Goal: Contribute content: Contribute content

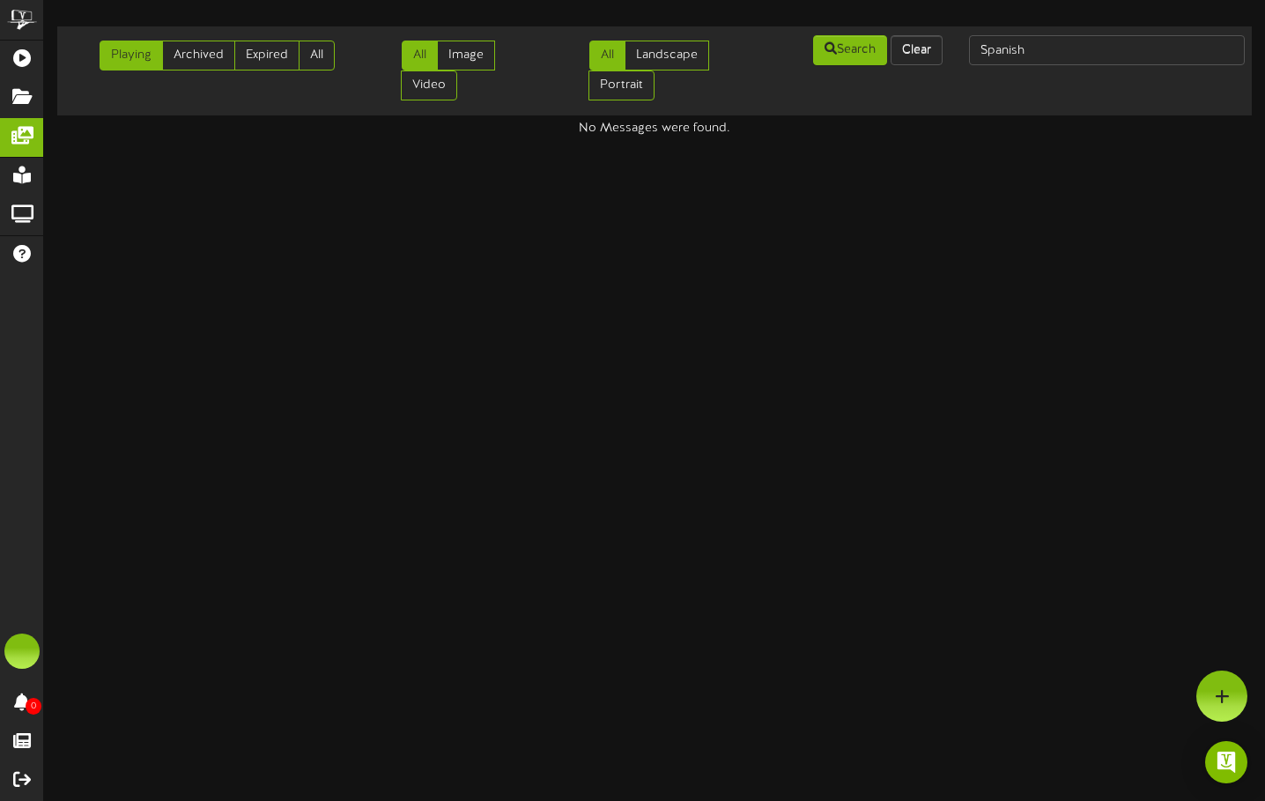
drag, startPoint x: 0, startPoint y: 0, endPoint x: 1051, endPoint y: 135, distance: 1059.3
click at [1046, 137] on html "ChannelValet Playlists Folders Messages My Library Groups Help 0 Proofs Feature…" at bounding box center [632, 68] width 1265 height 137
click at [1037, 61] on input "Spanish" at bounding box center [1107, 50] width 276 height 30
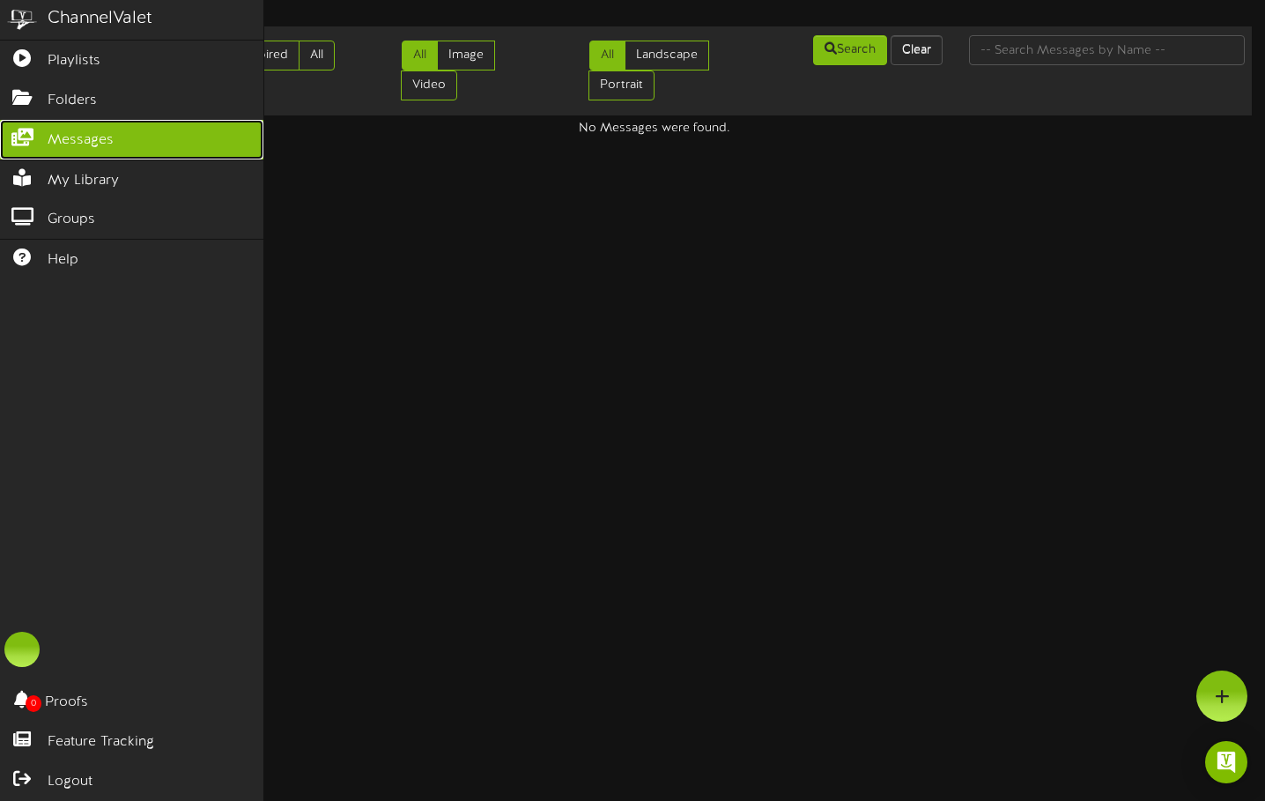
click at [31, 131] on icon at bounding box center [22, 135] width 44 height 13
click at [27, 15] on img at bounding box center [22, 20] width 44 height 40
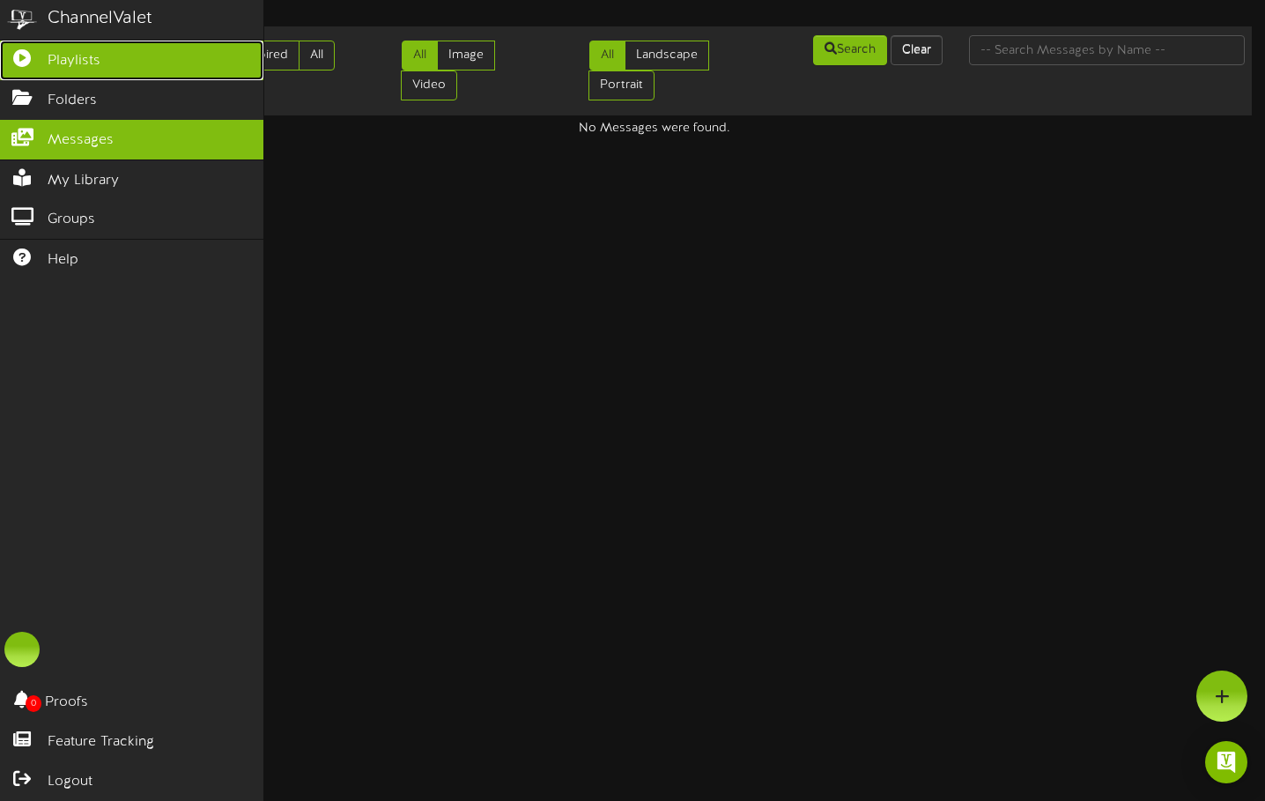
click at [65, 55] on span "Playlists" at bounding box center [74, 61] width 53 height 20
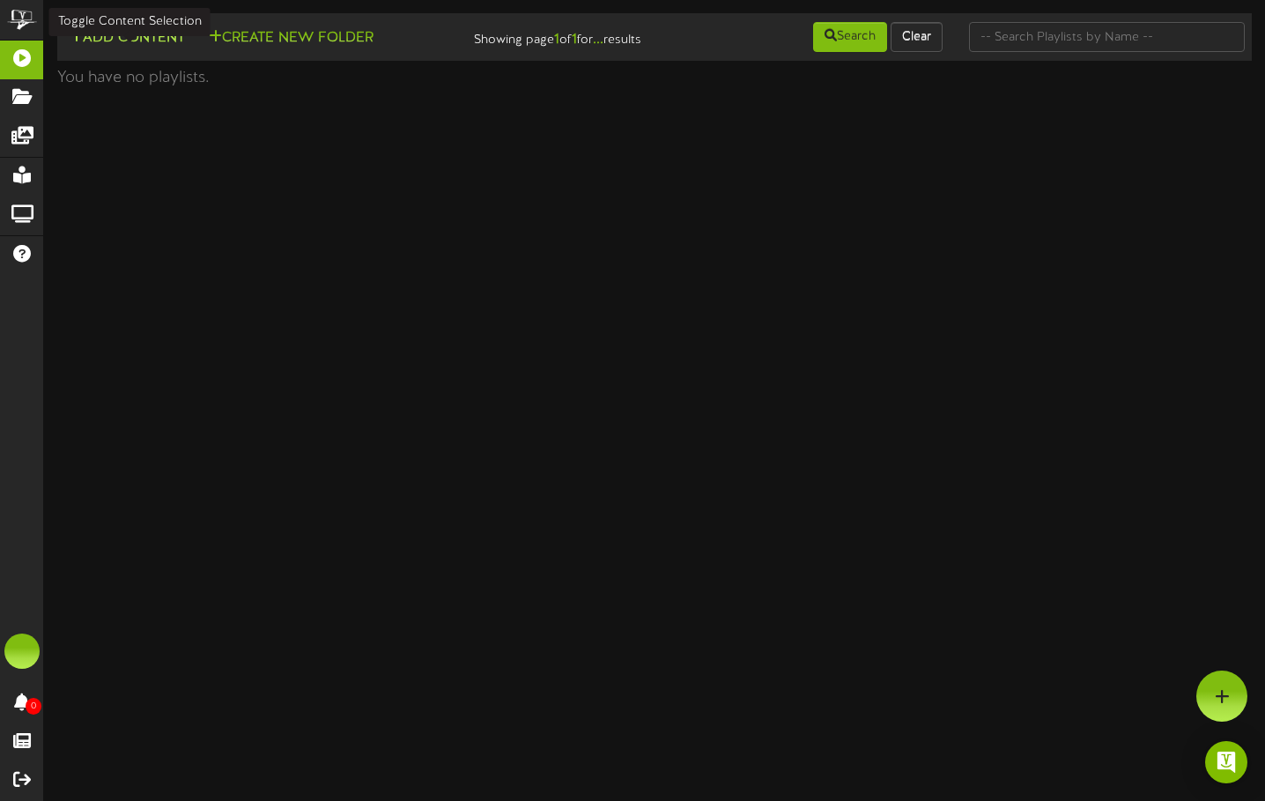
click at [142, 37] on button "Add Content" at bounding box center [127, 38] width 126 height 22
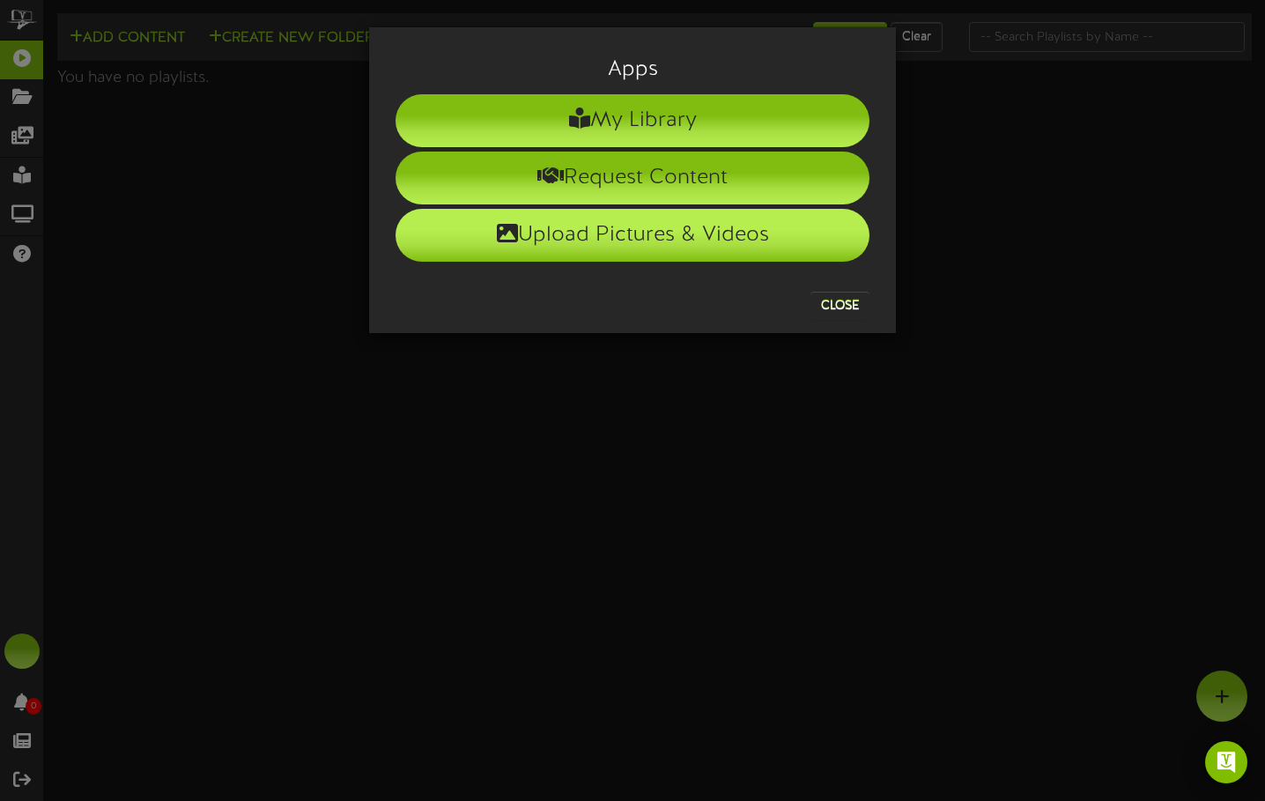
click at [690, 234] on li "Upload Pictures & Videos" at bounding box center [632, 235] width 474 height 53
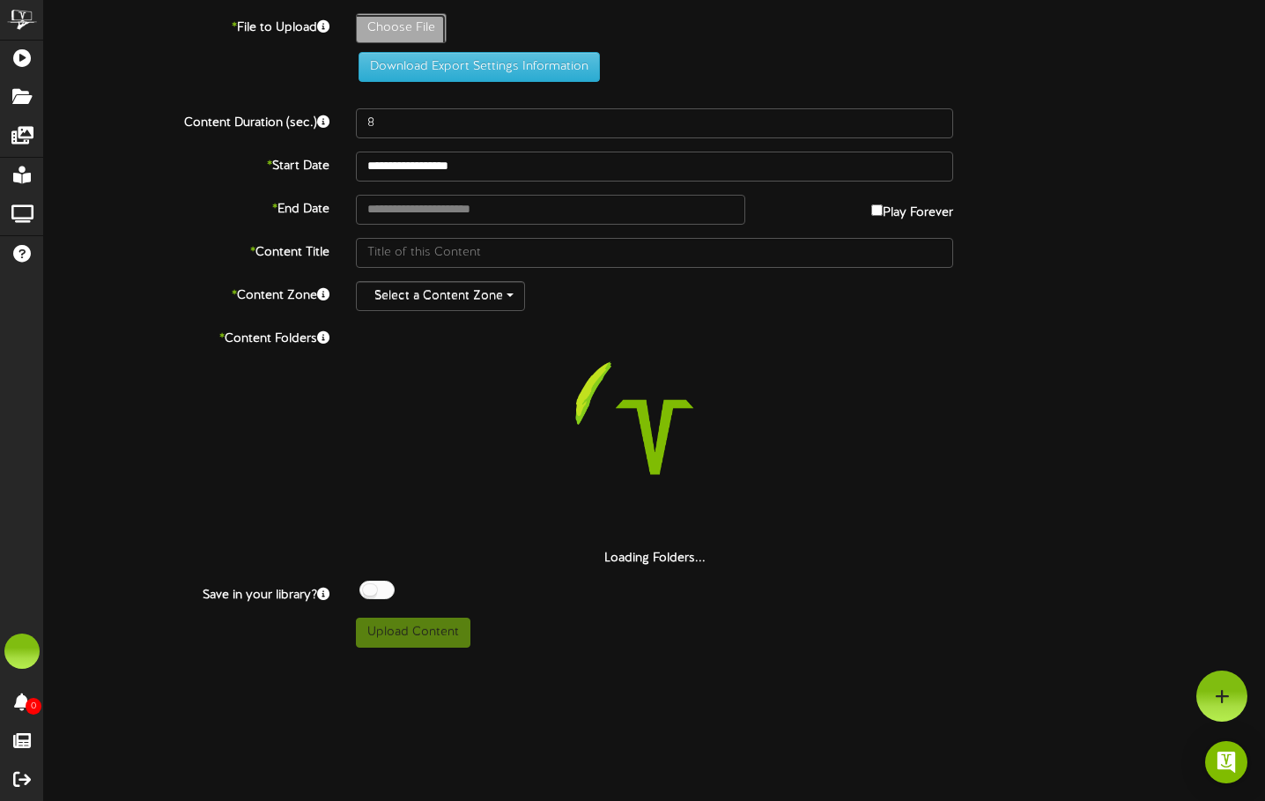
type input "**********"
type input "2025_FraudTip_UnexpectedLinks_Spanish_1920x1080_EP"
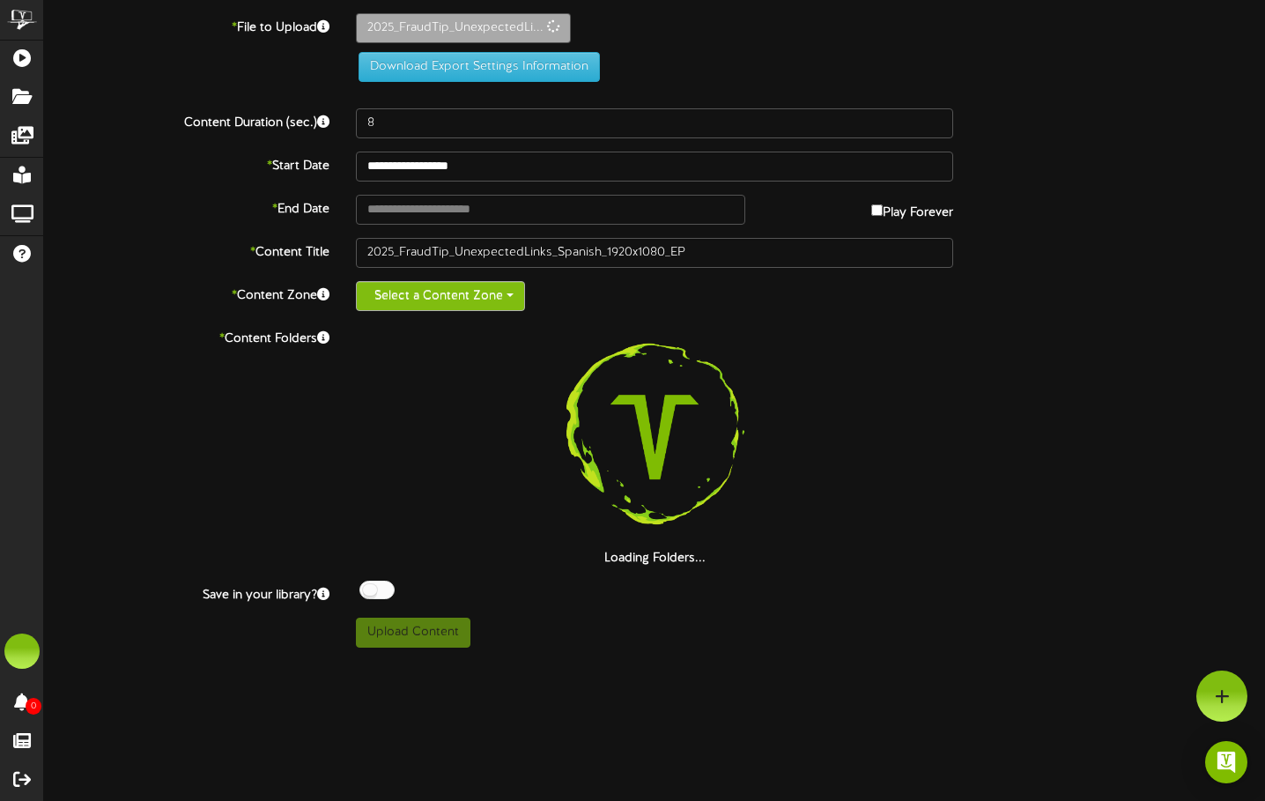
click at [467, 300] on button "Select a Content Zone" at bounding box center [440, 296] width 169 height 30
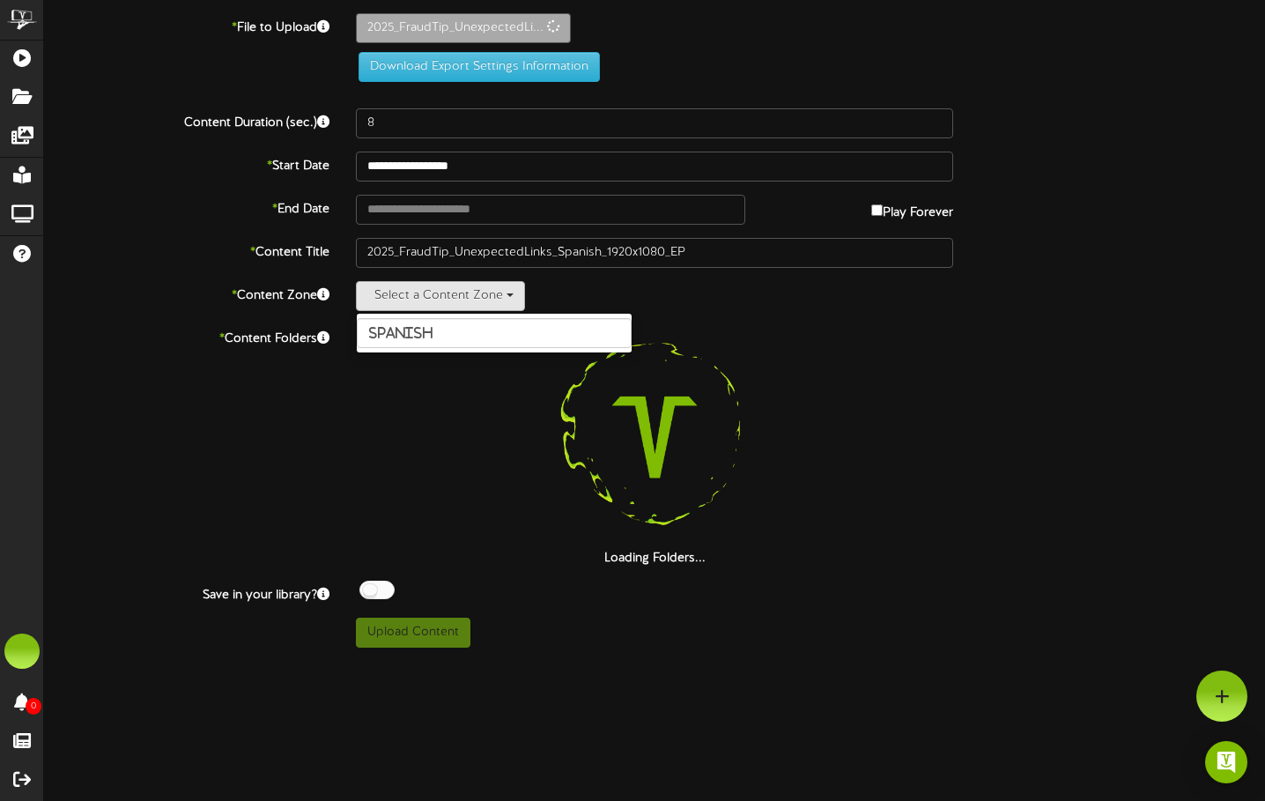
type input "spanish"
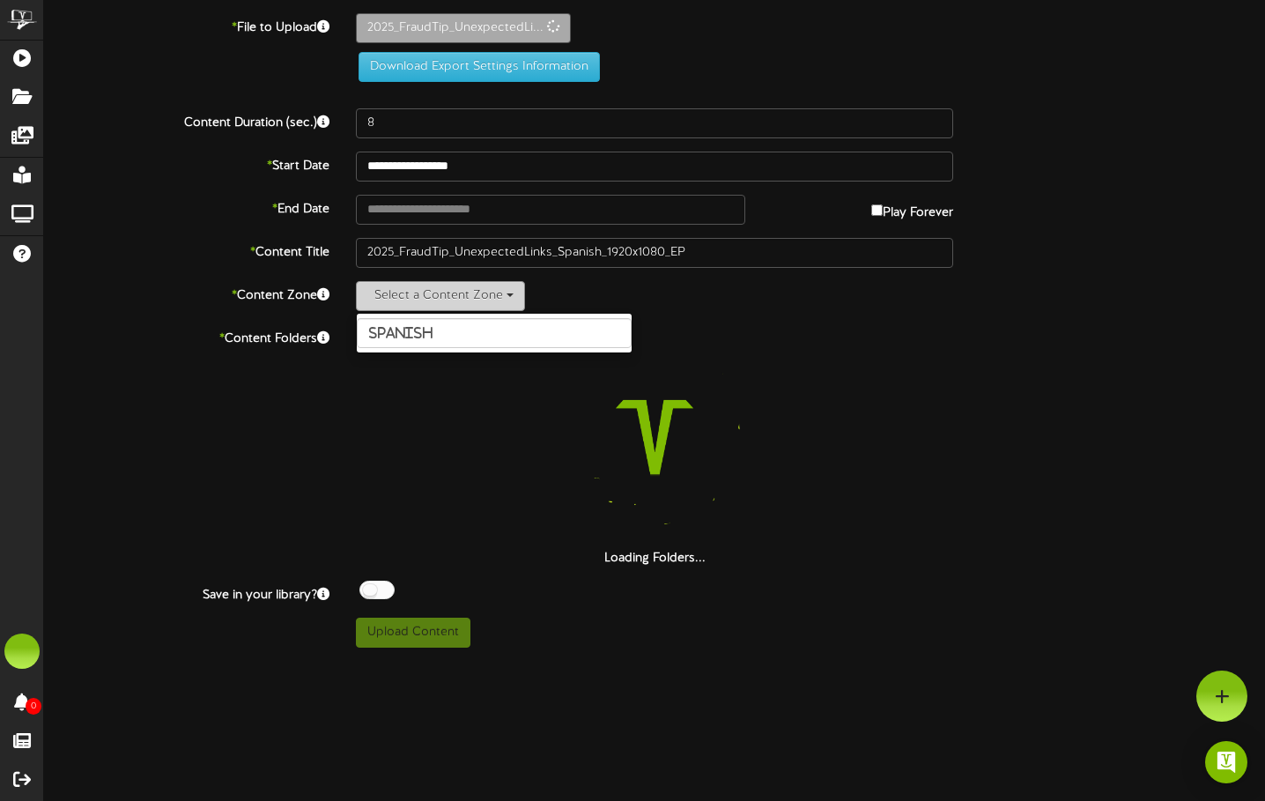
click at [459, 298] on button "Select a Content Zone" at bounding box center [440, 296] width 169 height 30
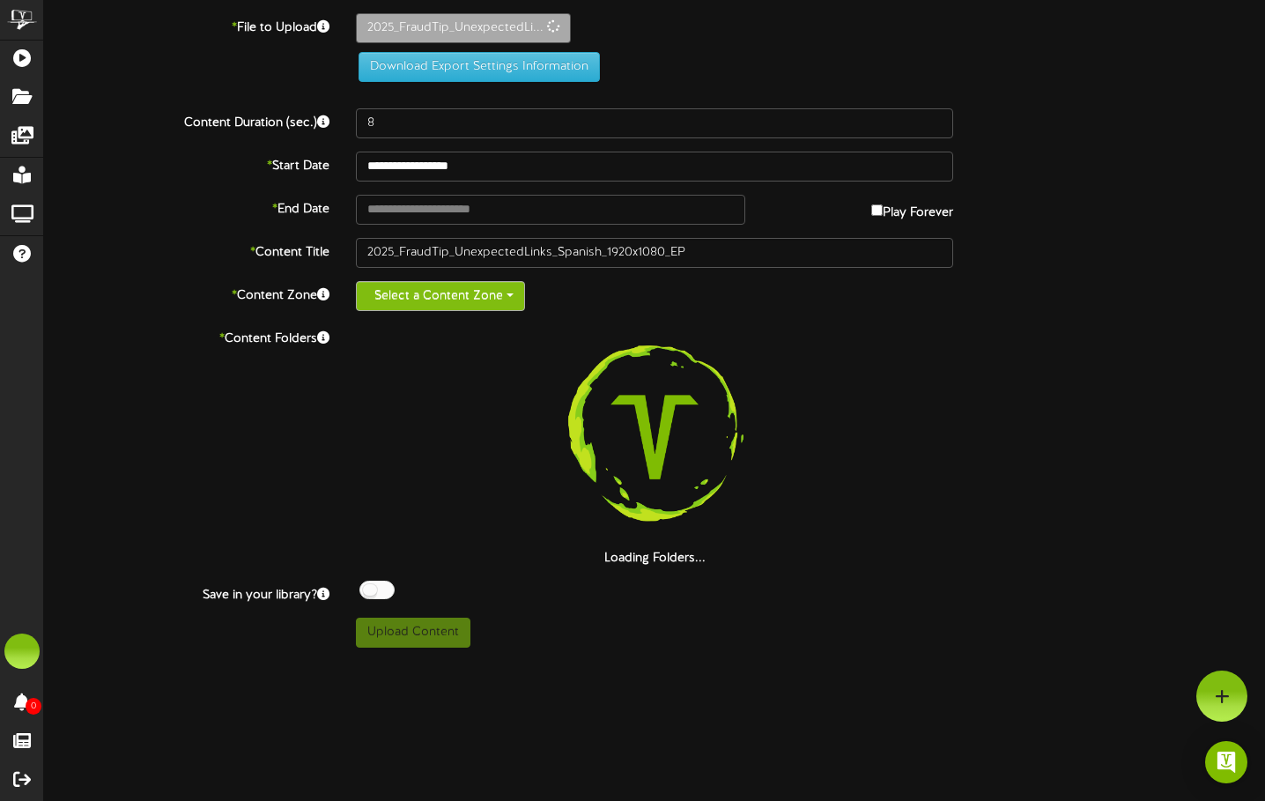
click at [459, 298] on button "Select a Content Zone" at bounding box center [440, 296] width 169 height 30
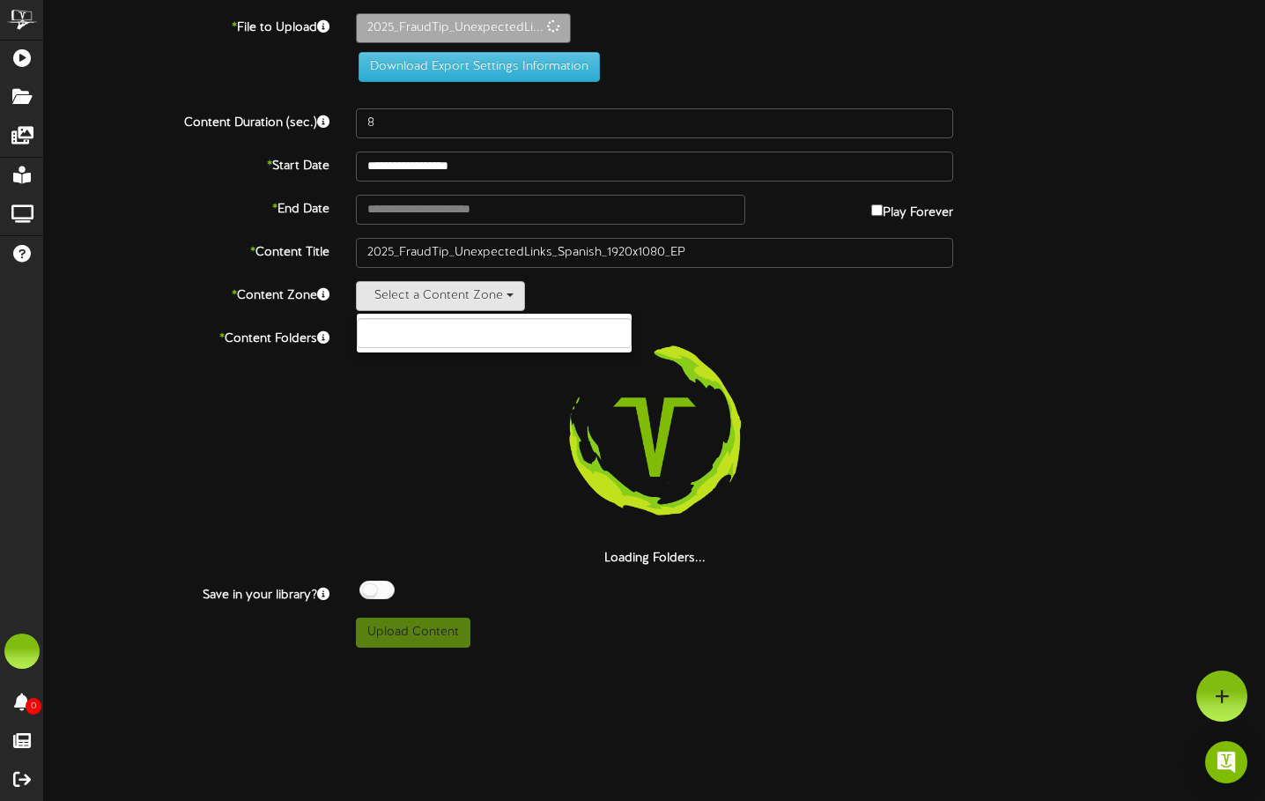
click at [162, 213] on label "* End Date" at bounding box center [187, 207] width 312 height 24
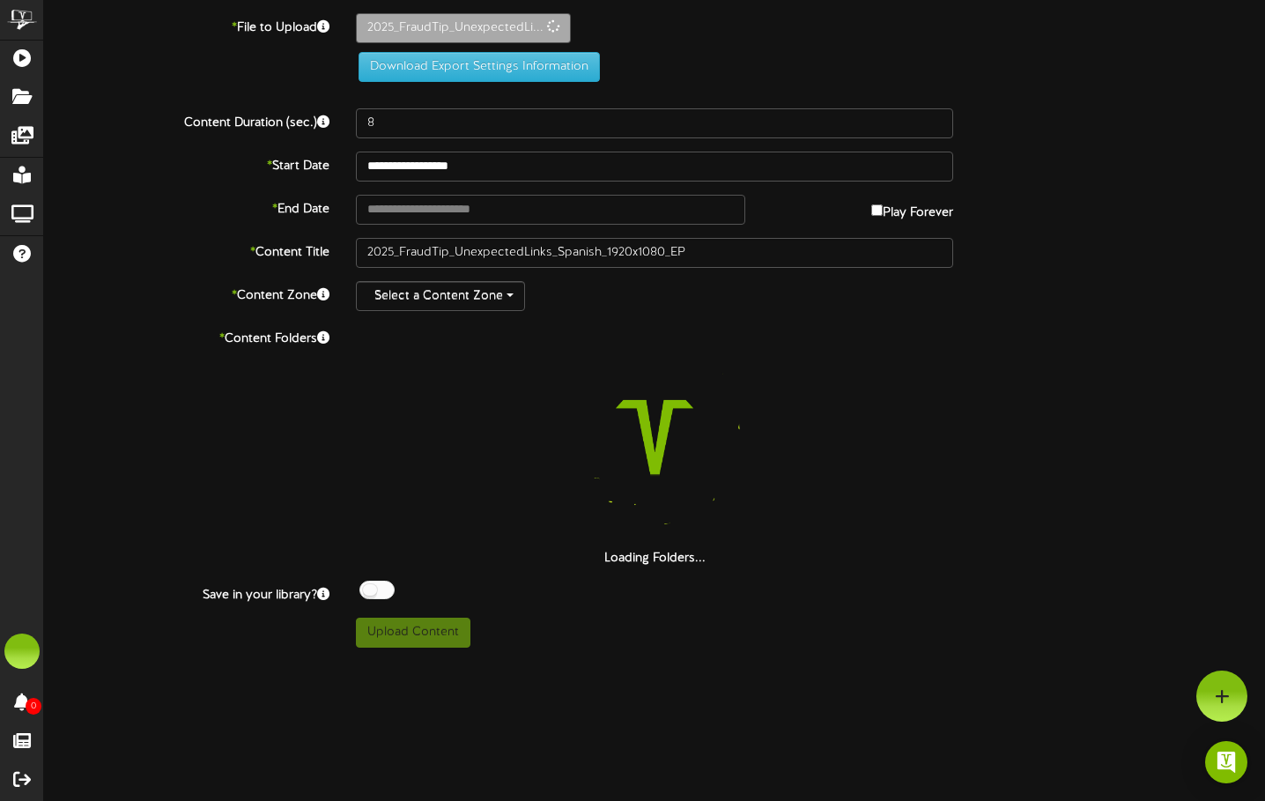
click at [174, 219] on div "* End Date Play Forever" at bounding box center [654, 210] width 1247 height 30
